Goal: Transaction & Acquisition: Register for event/course

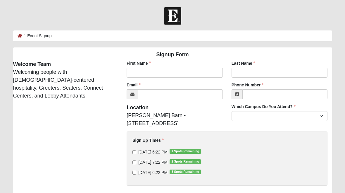
click at [134, 174] on input "9/12/2025 6:22 PM 3 Spots Remaining" at bounding box center [134, 172] width 4 height 4
checkbox input "true"
click at [181, 71] on input "First Name" at bounding box center [175, 73] width 96 height 10
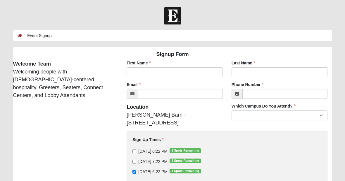
type input "Allesha"
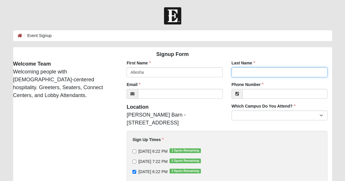
type input "schirmer"
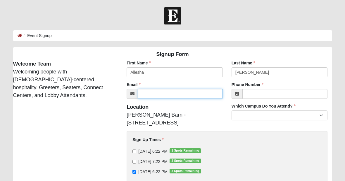
type input "alleshaschirmer@gmail.com"
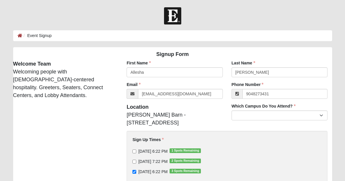
type input "(904) 827-3431"
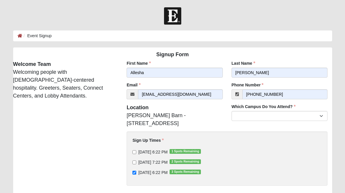
click at [275, 115] on select "Arlington Baymeadows Eleven22 Online Fleming Island Jesup Mandarin North Jax Or…" at bounding box center [279, 116] width 96 height 10
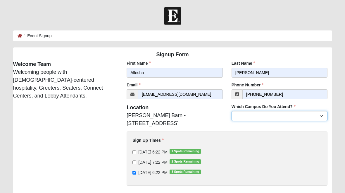
select select "19"
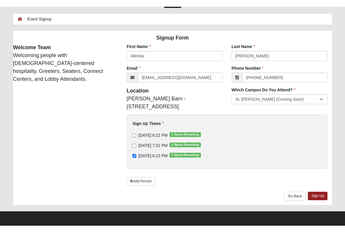
scroll to position [9, 0]
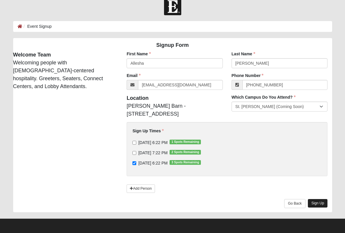
click at [321, 192] on link "Sign Up" at bounding box center [318, 203] width 20 height 8
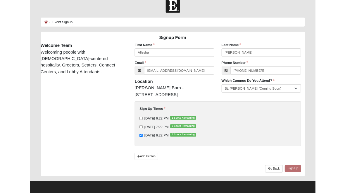
scroll to position [0, 0]
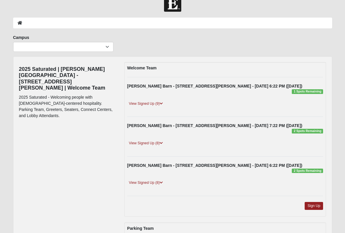
scroll to position [18, 0]
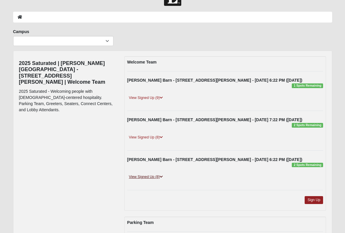
click at [150, 178] on link "View Signed Up (8)" at bounding box center [145, 177] width 37 height 6
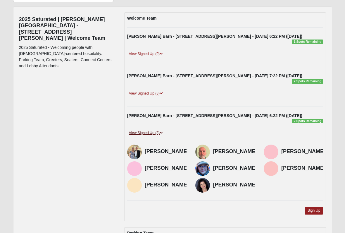
scroll to position [63, 0]
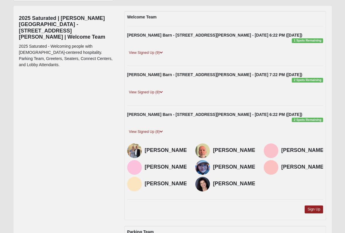
click at [237, 73] on strong "[PERSON_NAME] Barn - [STREET_ADDRESS][PERSON_NAME] - [DATE] 7:22 PM ([DATE])" at bounding box center [214, 74] width 175 height 5
click at [152, 93] on link "View Signed Up (8)" at bounding box center [145, 92] width 37 height 6
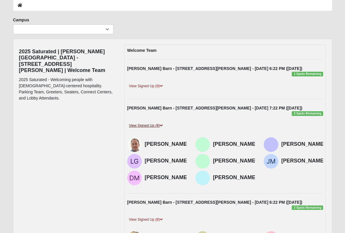
scroll to position [30, 0]
click at [153, 86] on link "View Signed Up (9)" at bounding box center [145, 86] width 37 height 6
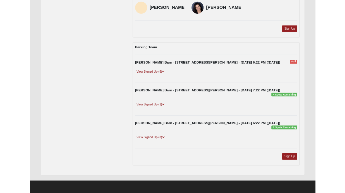
scroll to position [414, 0]
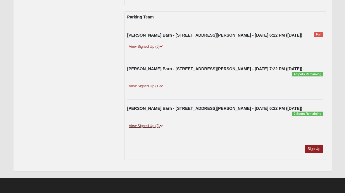
click at [152, 128] on link "View Signed Up (3)" at bounding box center [145, 126] width 37 height 6
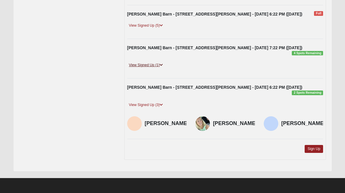
click at [152, 68] on link "View Signed Up (1)" at bounding box center [145, 65] width 37 height 6
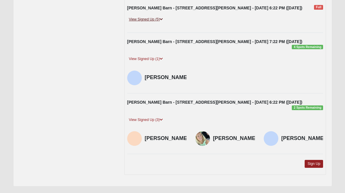
click at [149, 23] on link "View Signed Up (5)" at bounding box center [145, 19] width 37 height 6
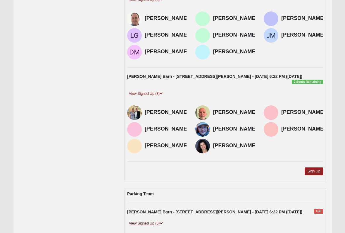
scroll to position [210, 0]
click at [138, 120] on img at bounding box center [134, 112] width 15 height 15
click at [174, 115] on h4 "[PERSON_NAME]" at bounding box center [167, 112] width 44 height 6
click at [165, 115] on h4 "[PERSON_NAME]" at bounding box center [167, 112] width 44 height 6
click at [209, 120] on img at bounding box center [202, 112] width 15 height 15
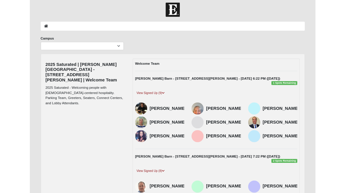
scroll to position [0, 0]
